Goal: Navigation & Orientation: Find specific page/section

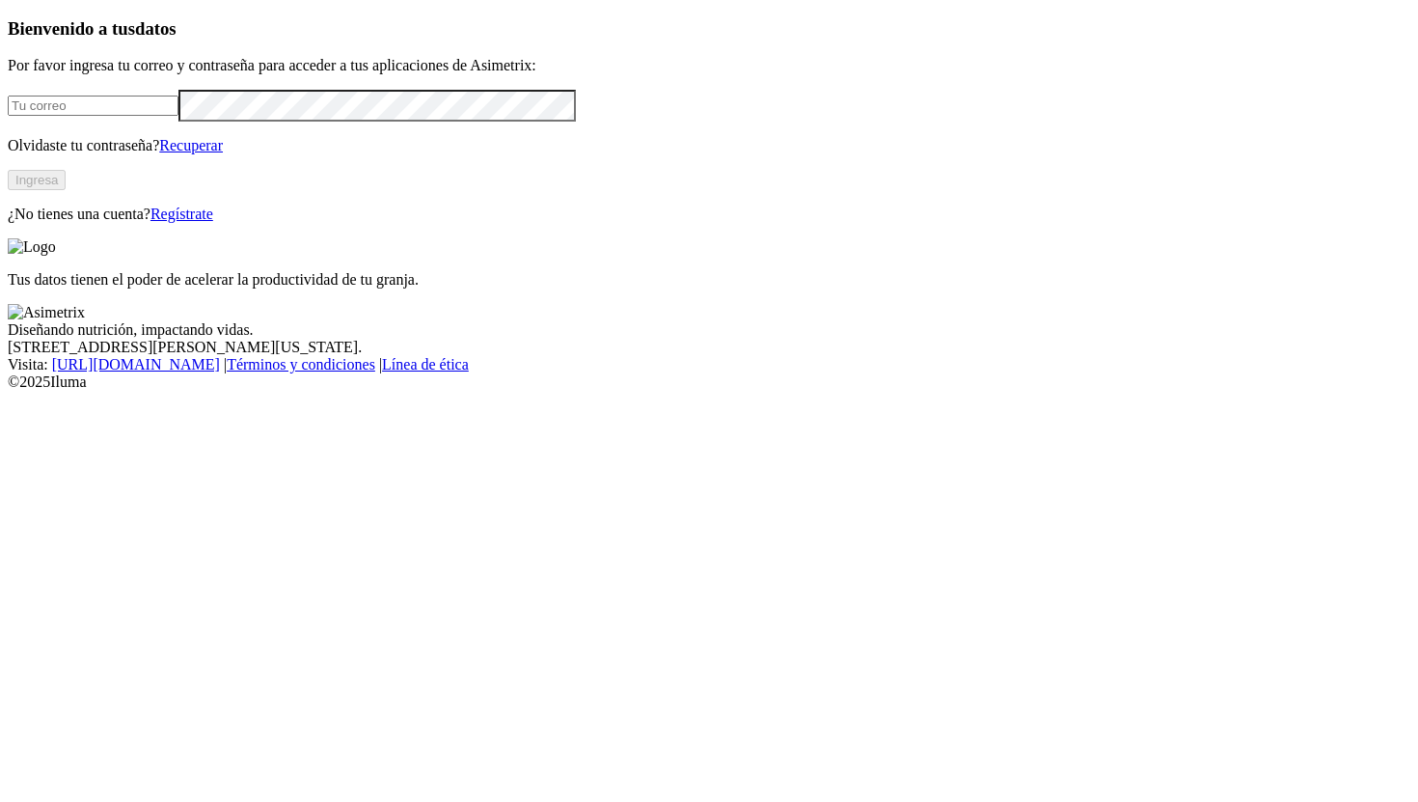
click at [178, 116] on input "email" at bounding box center [93, 106] width 171 height 20
type input "[PERSON_NAME][EMAIL_ADDRESS][PERSON_NAME][DOMAIN_NAME]"
click at [276, 223] on div "Bienvenido a tus datos Por favor ingresa tu correo y contraseña para acceder a …" at bounding box center [709, 120] width 1403 height 205
click at [66, 190] on button "Ingresa" at bounding box center [37, 180] width 58 height 20
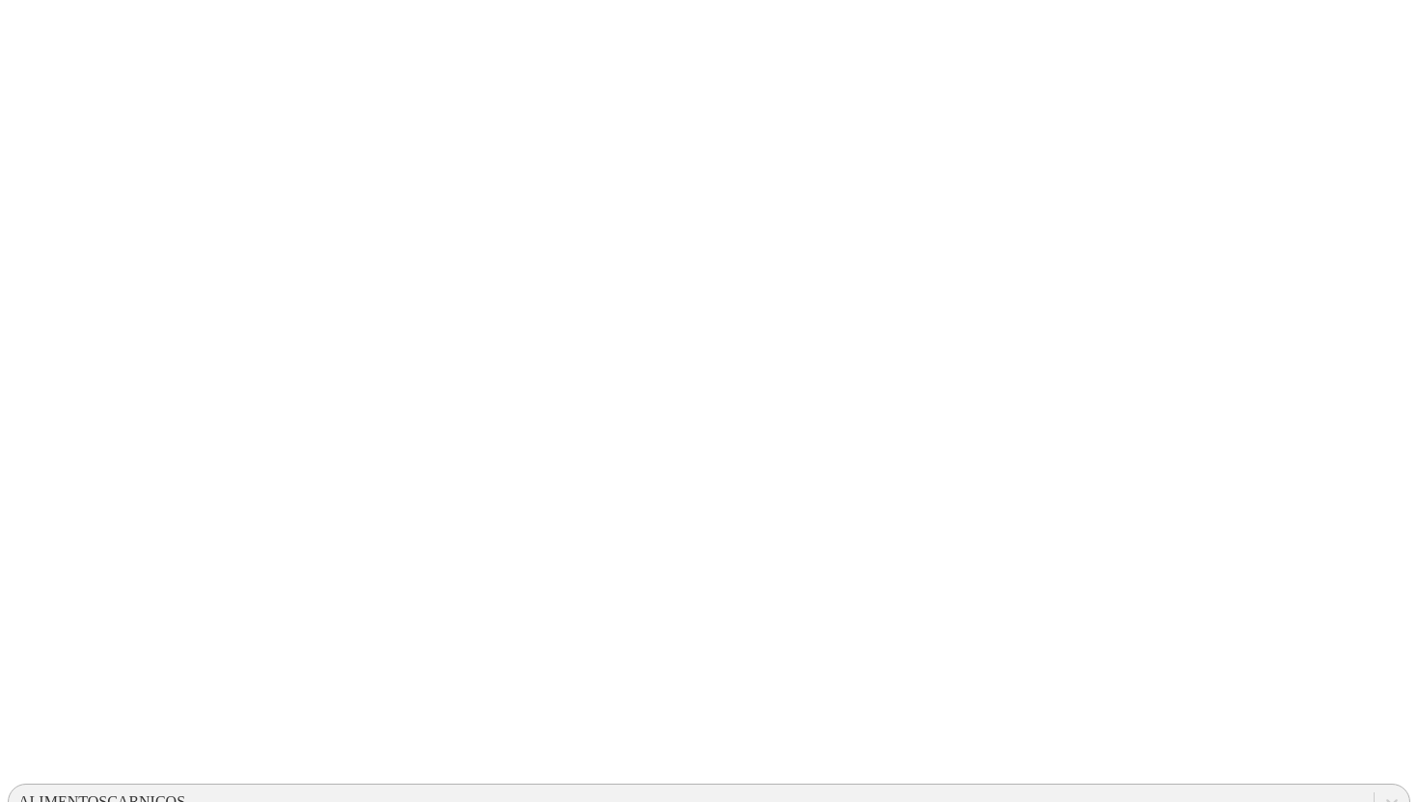
click at [1049, 787] on div "ALIMENTOSCARNICOS" at bounding box center [691, 801] width 1365 height 29
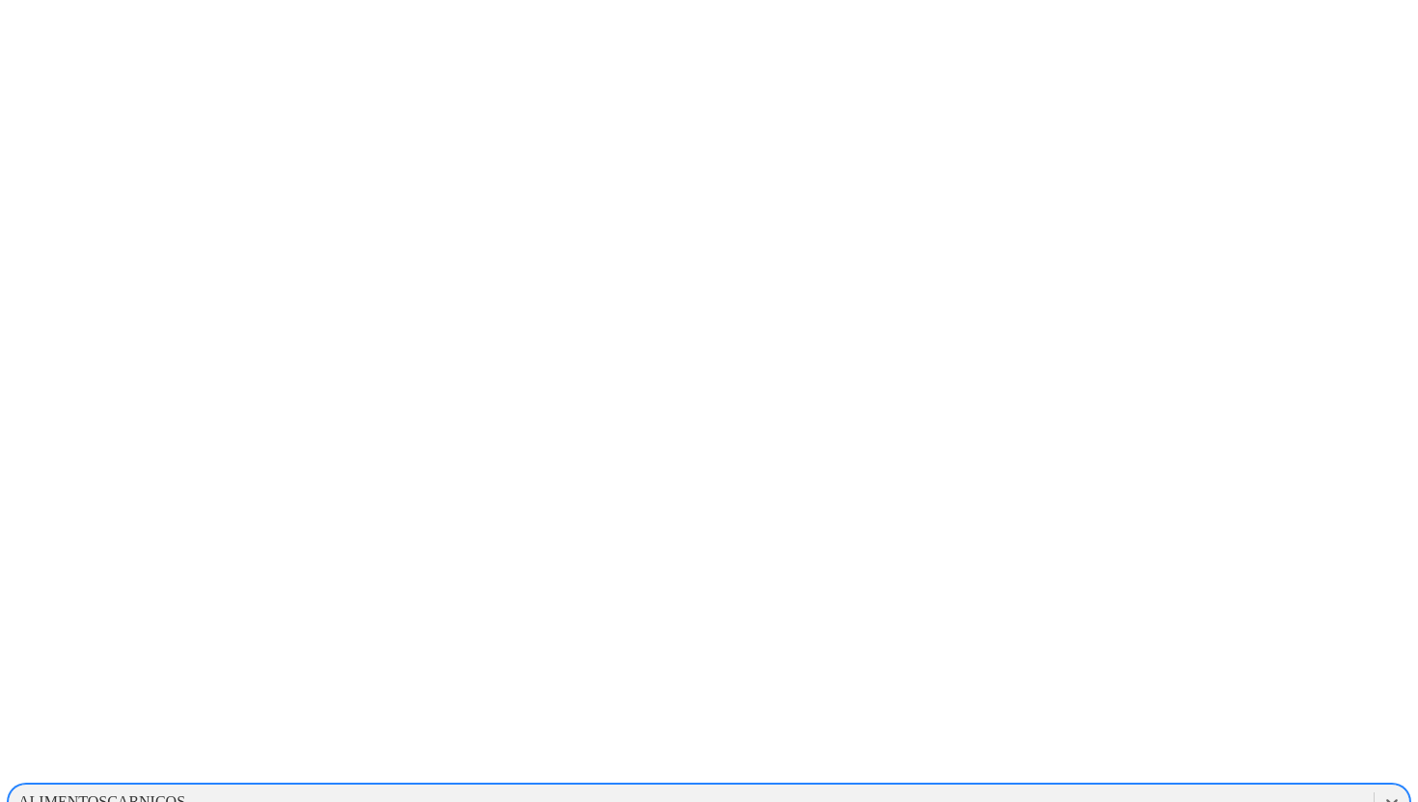
click at [66, 793] on div "ALIAR" at bounding box center [41, 801] width 47 height 17
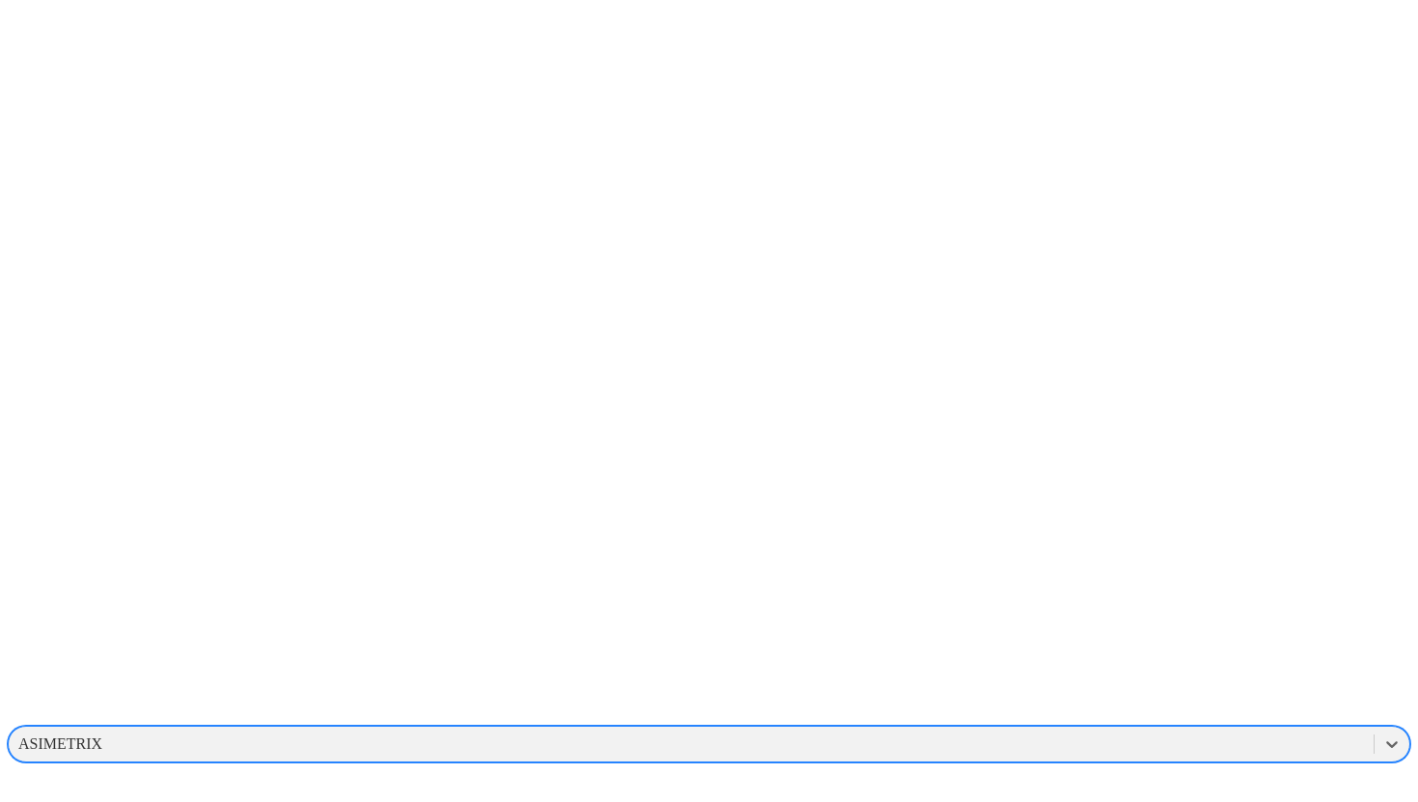
scroll to position [85, 0]
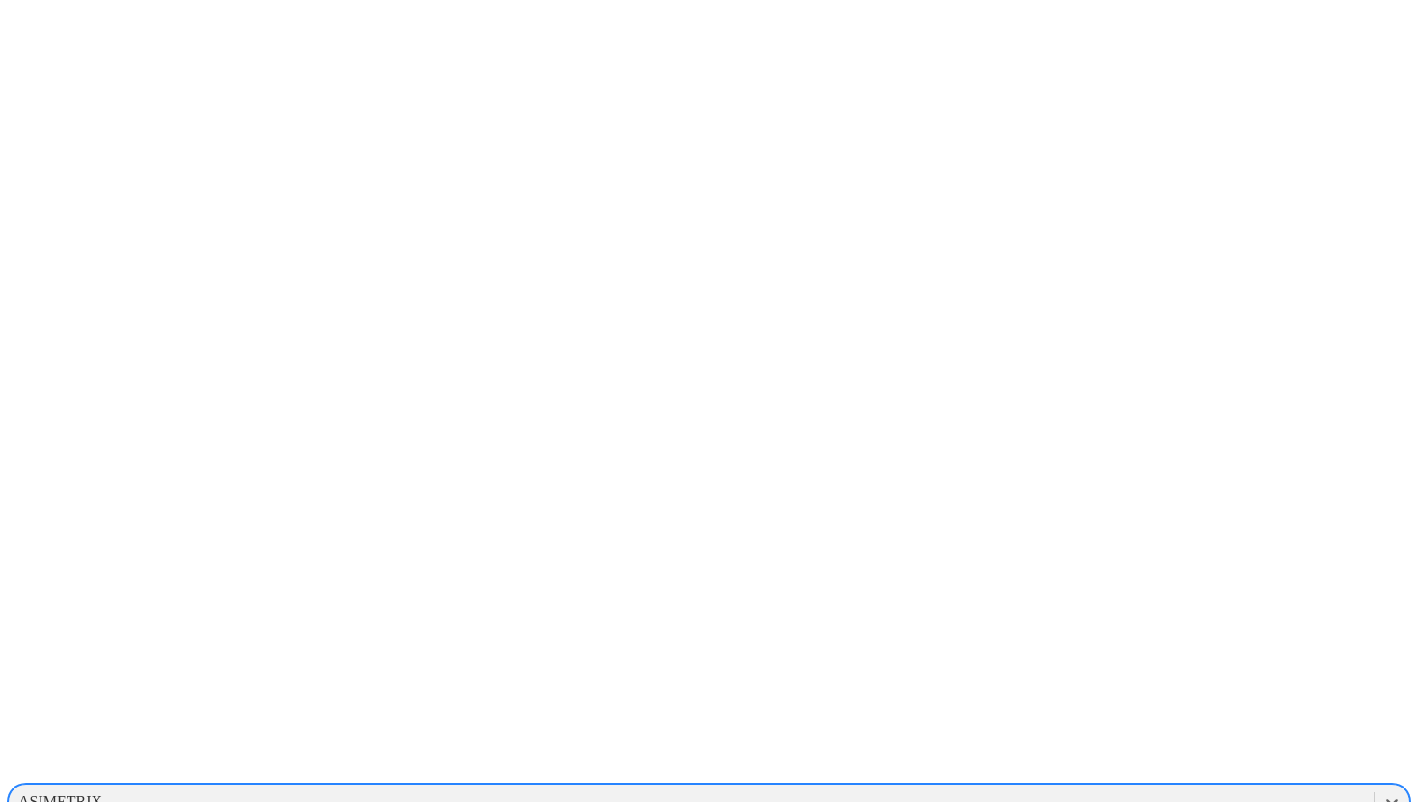
click at [102, 793] on div "ASIMETRIX" at bounding box center [60, 801] width 84 height 17
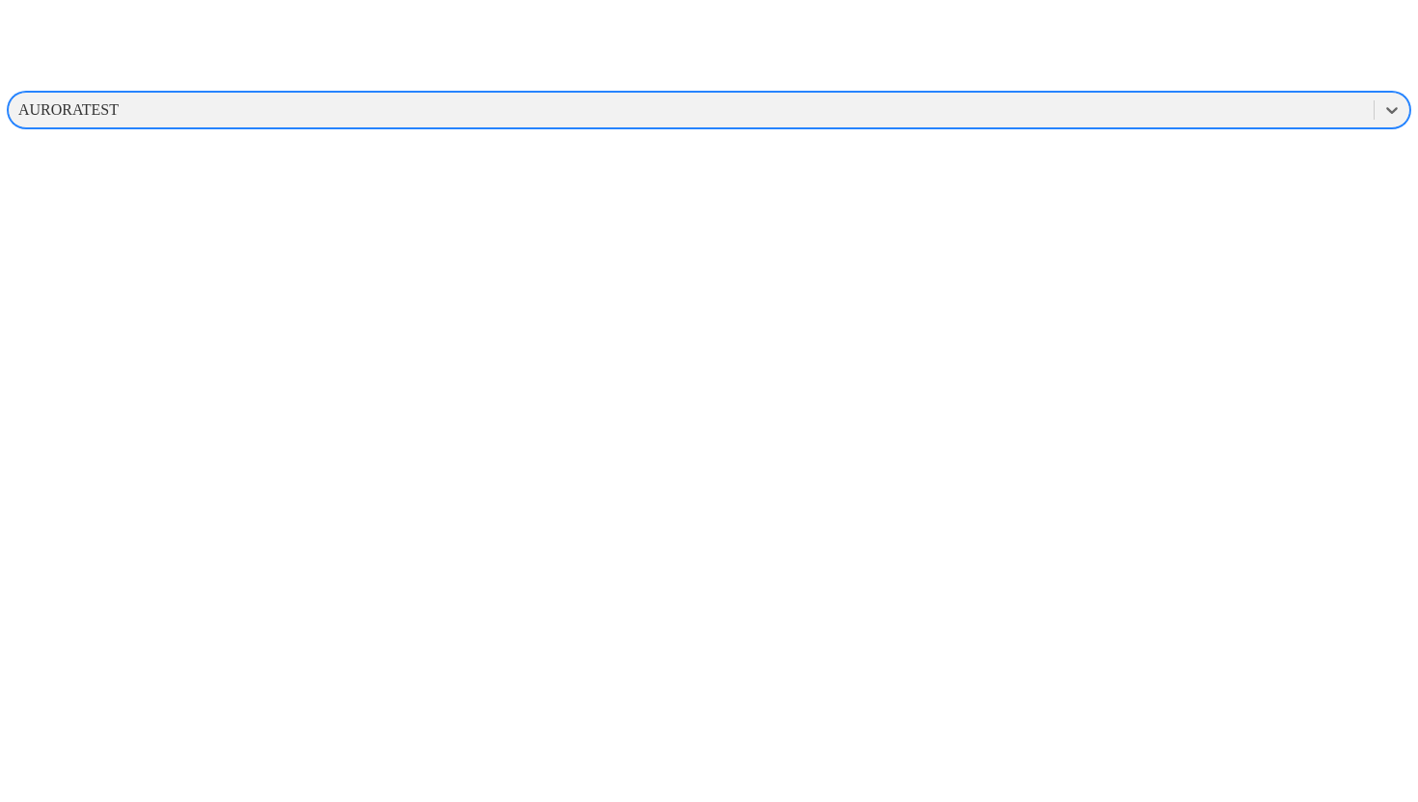
scroll to position [856, 0]
